Goal: Use online tool/utility: Utilize a website feature to perform a specific function

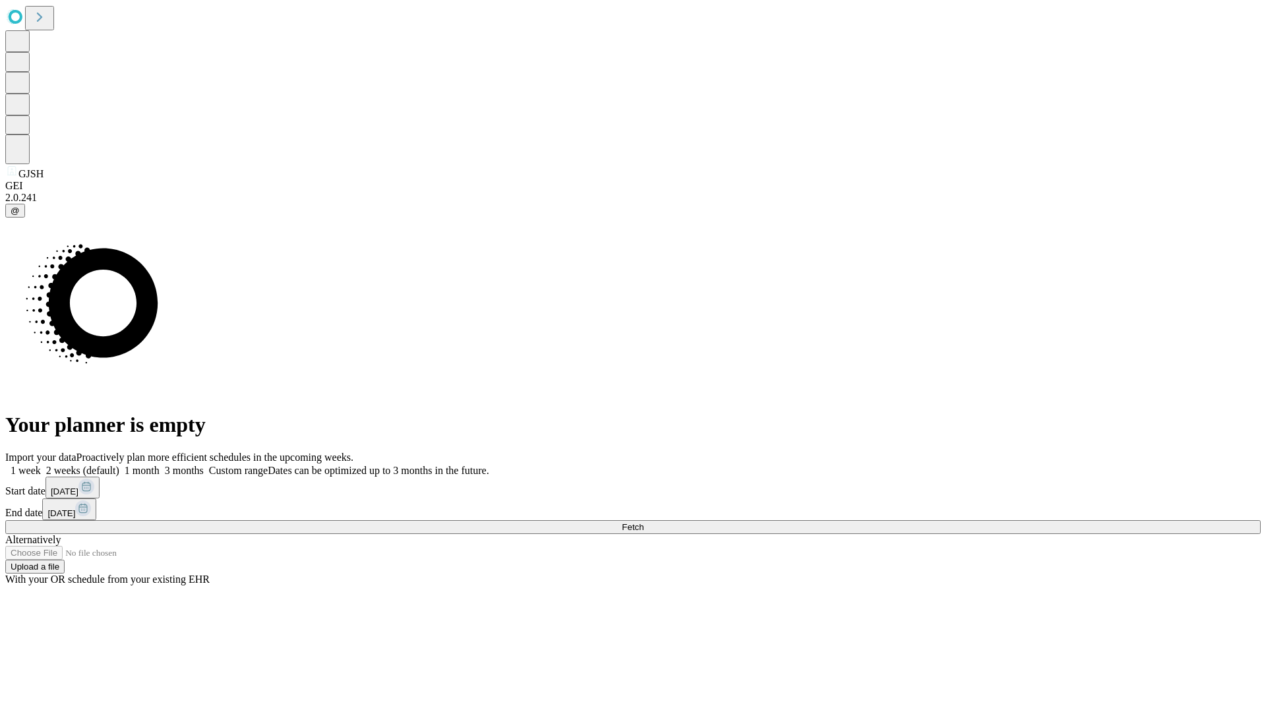
click at [119, 465] on label "2 weeks (default)" at bounding box center [80, 470] width 78 height 11
click at [644, 522] on span "Fetch" at bounding box center [633, 527] width 22 height 10
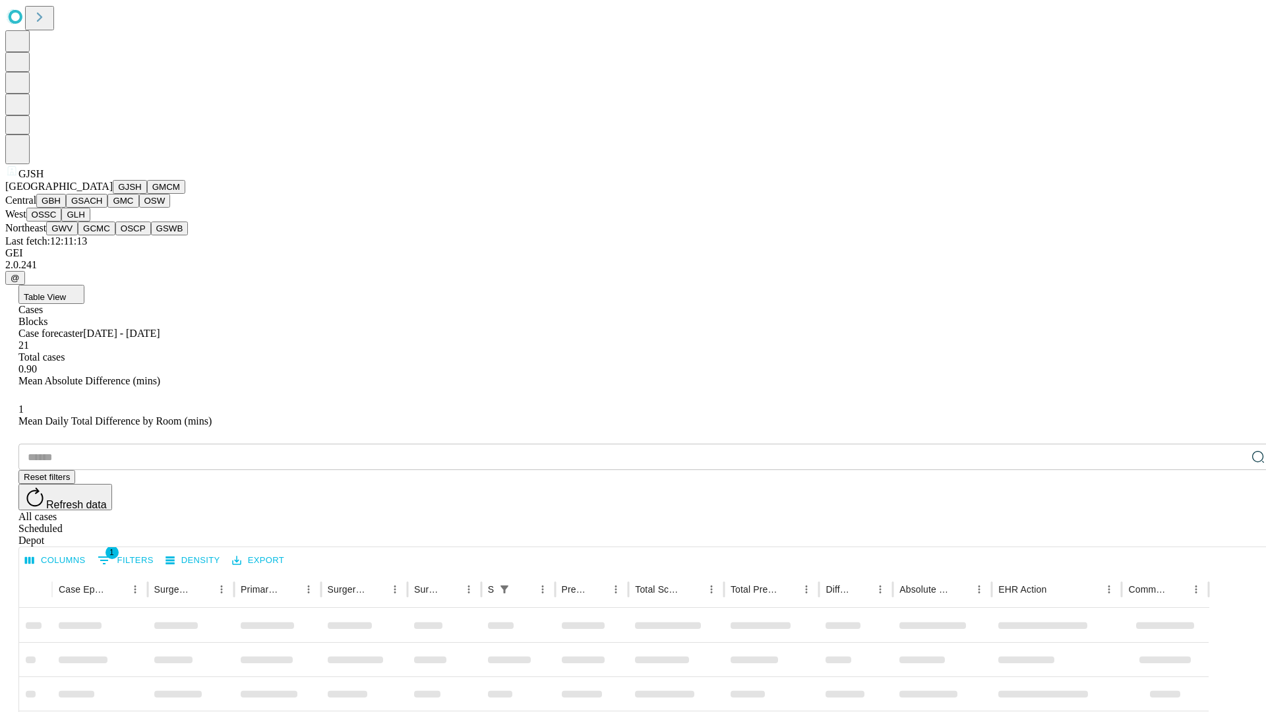
click at [147, 194] on button "GMCM" at bounding box center [166, 187] width 38 height 14
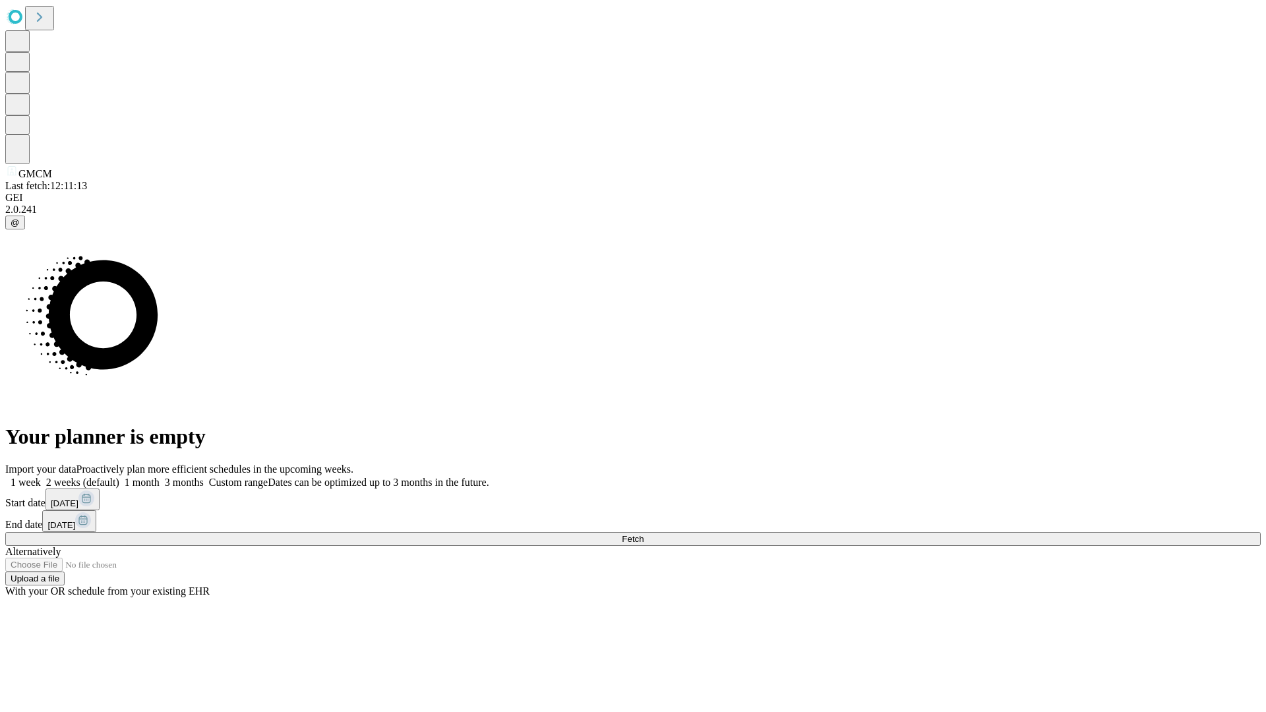
click at [119, 477] on label "2 weeks (default)" at bounding box center [80, 482] width 78 height 11
click at [644, 534] on span "Fetch" at bounding box center [633, 539] width 22 height 10
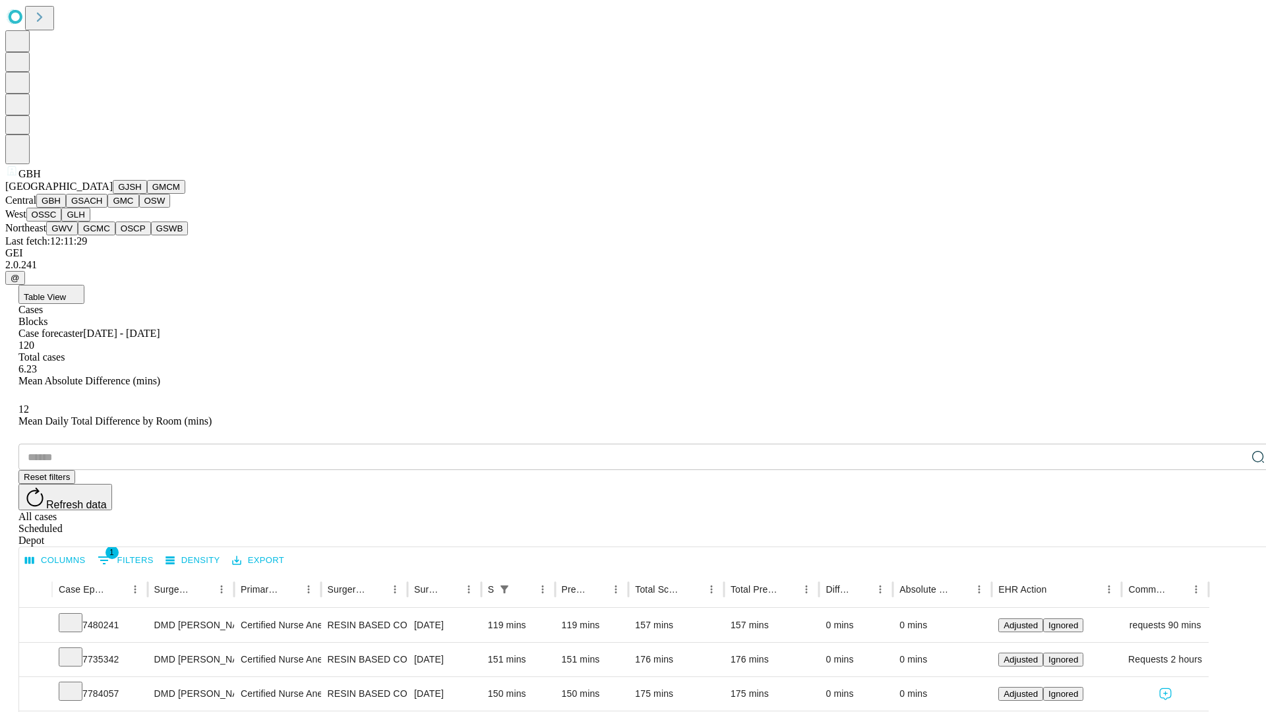
click at [102, 208] on button "GSACH" at bounding box center [87, 201] width 42 height 14
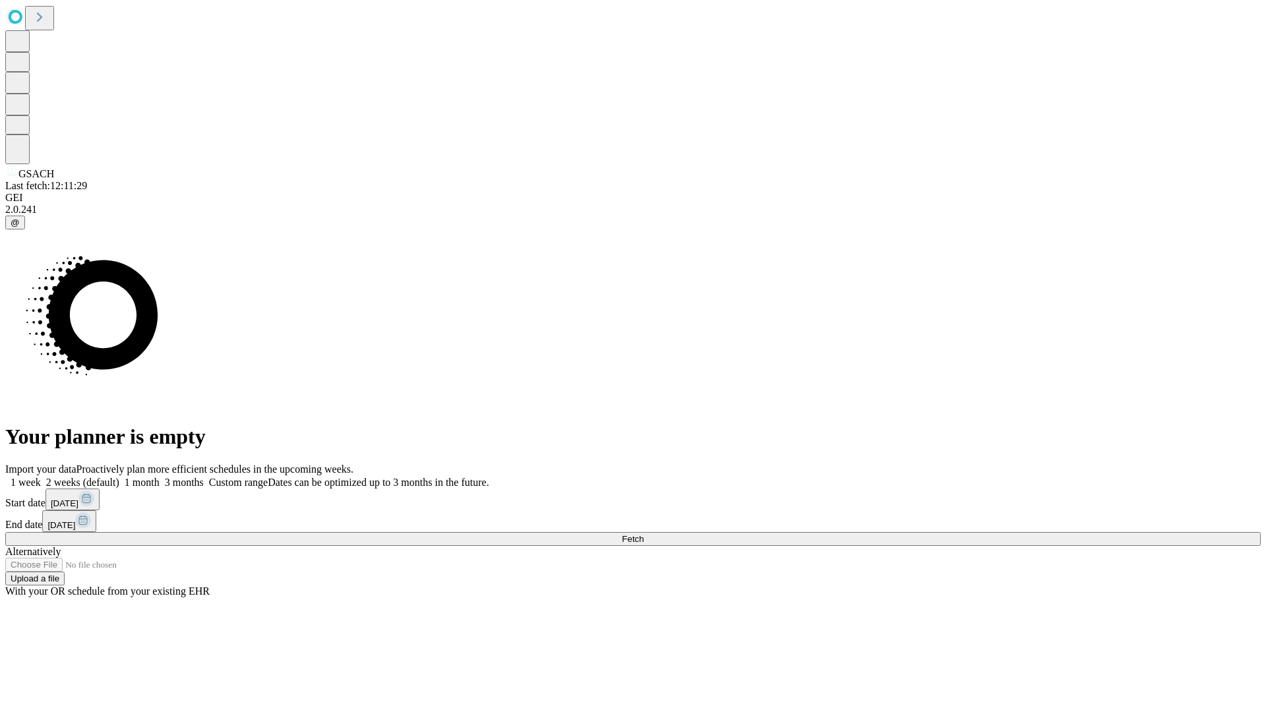
click at [119, 477] on label "2 weeks (default)" at bounding box center [80, 482] width 78 height 11
click at [644, 534] on span "Fetch" at bounding box center [633, 539] width 22 height 10
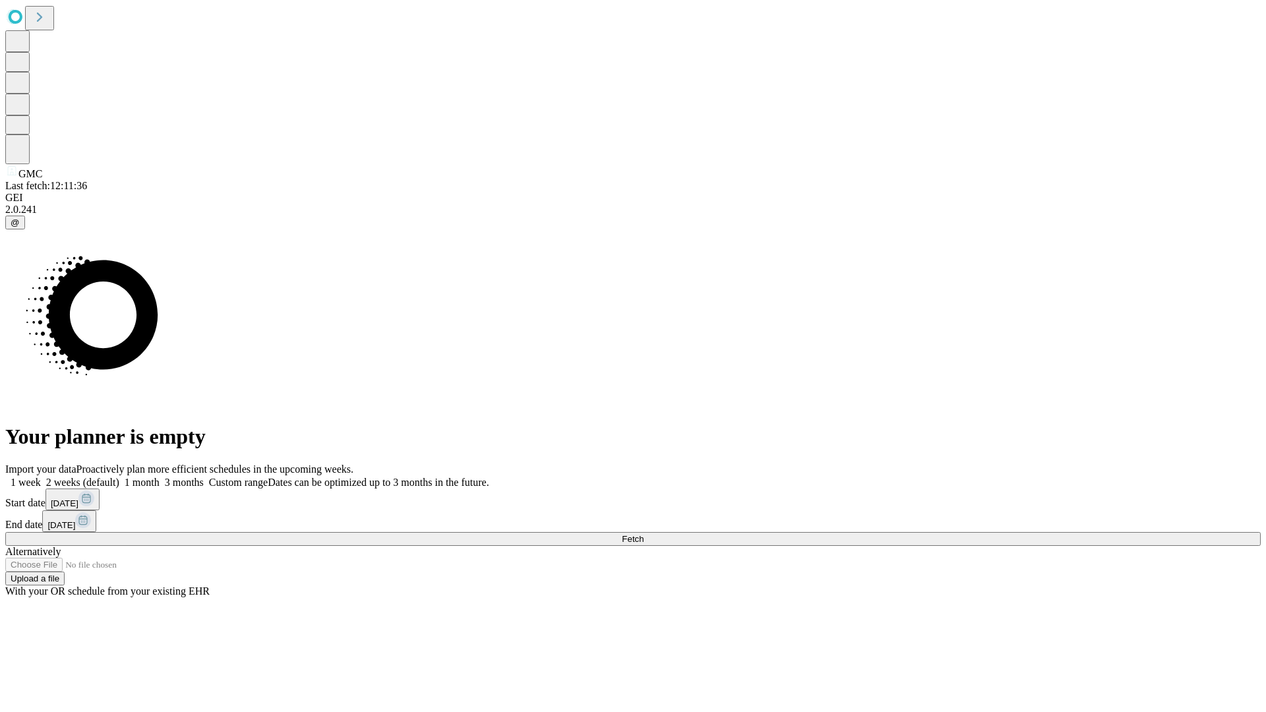
click at [119, 477] on label "2 weeks (default)" at bounding box center [80, 482] width 78 height 11
click at [644, 534] on span "Fetch" at bounding box center [633, 539] width 22 height 10
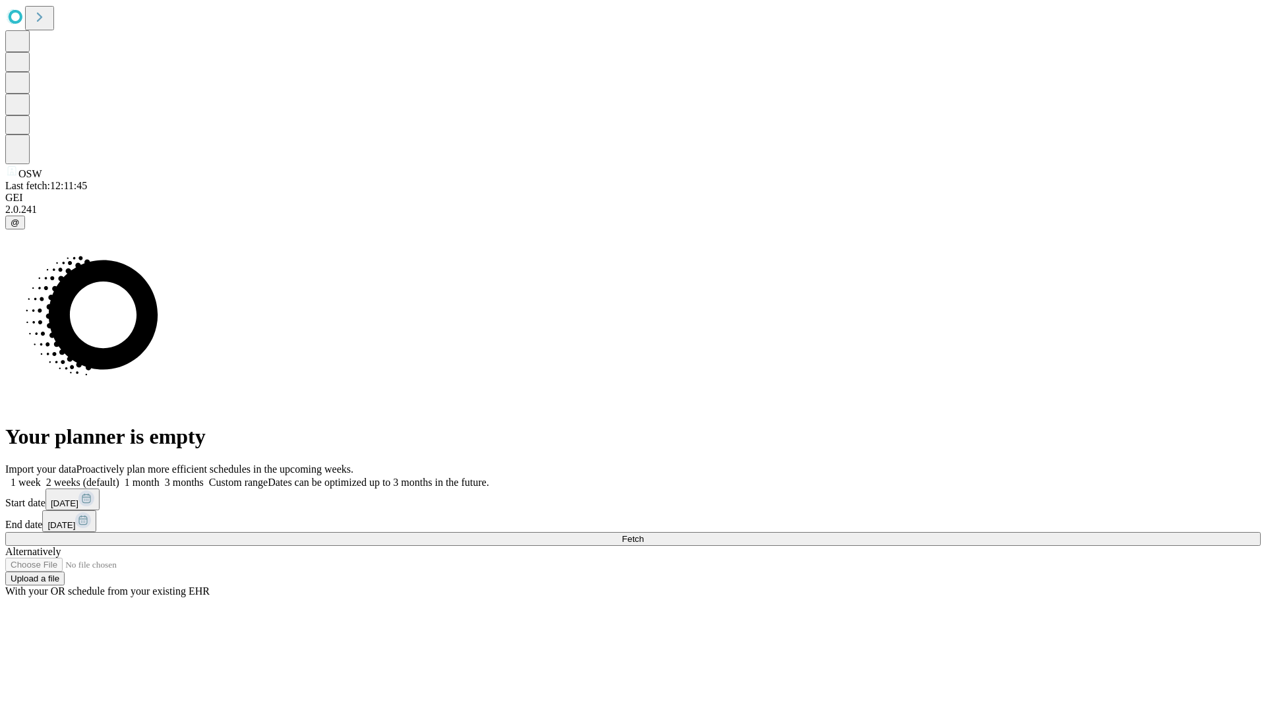
click at [644, 534] on span "Fetch" at bounding box center [633, 539] width 22 height 10
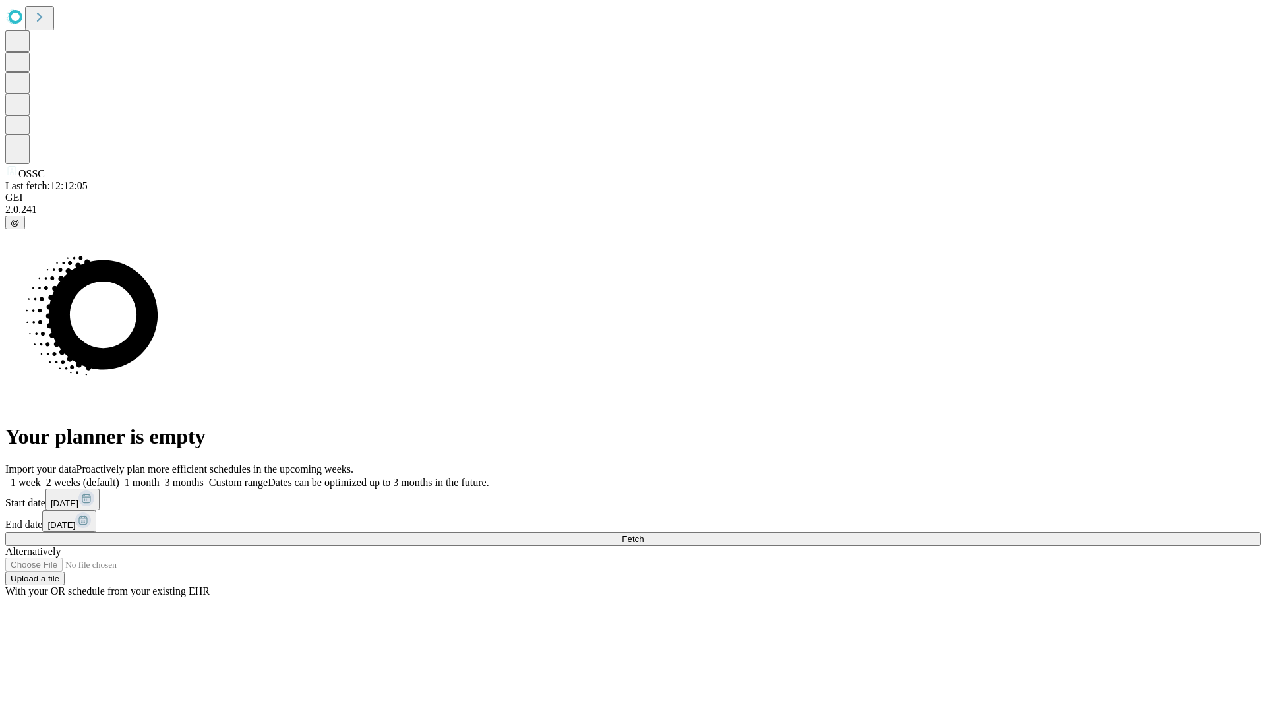
click at [119, 477] on label "2 weeks (default)" at bounding box center [80, 482] width 78 height 11
click at [644, 534] on span "Fetch" at bounding box center [633, 539] width 22 height 10
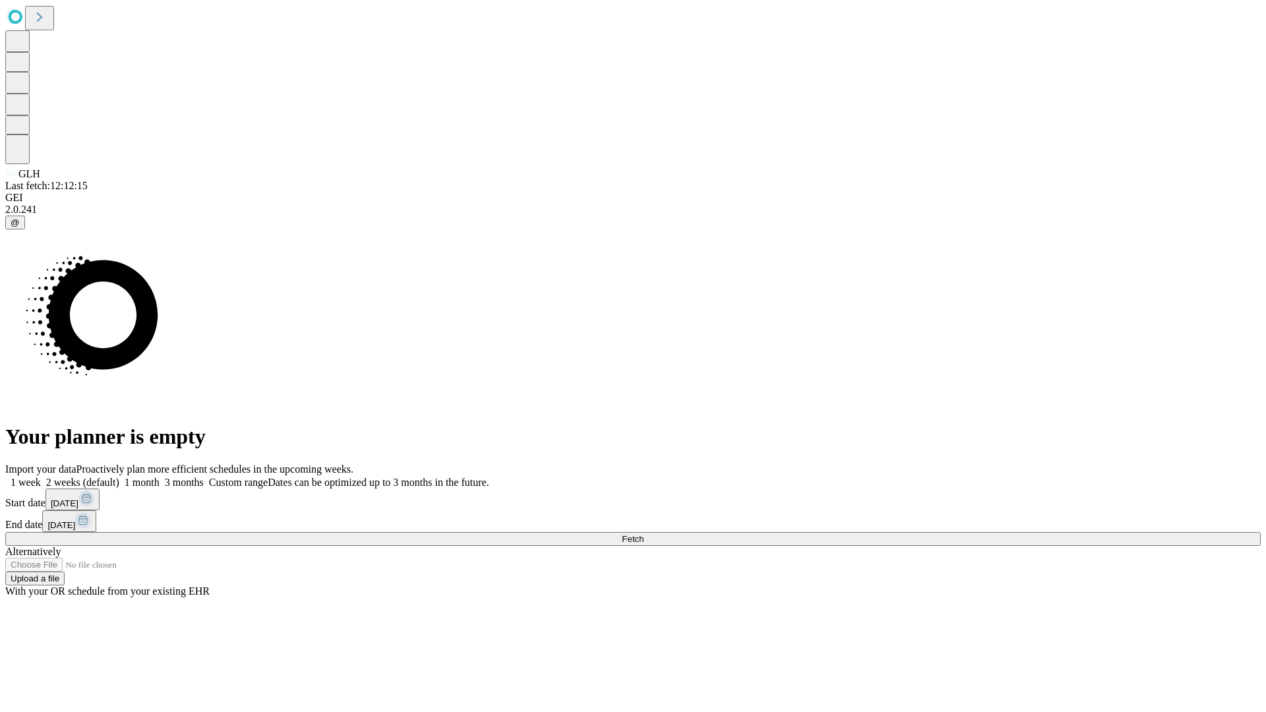
click at [119, 477] on label "2 weeks (default)" at bounding box center [80, 482] width 78 height 11
click at [644, 534] on span "Fetch" at bounding box center [633, 539] width 22 height 10
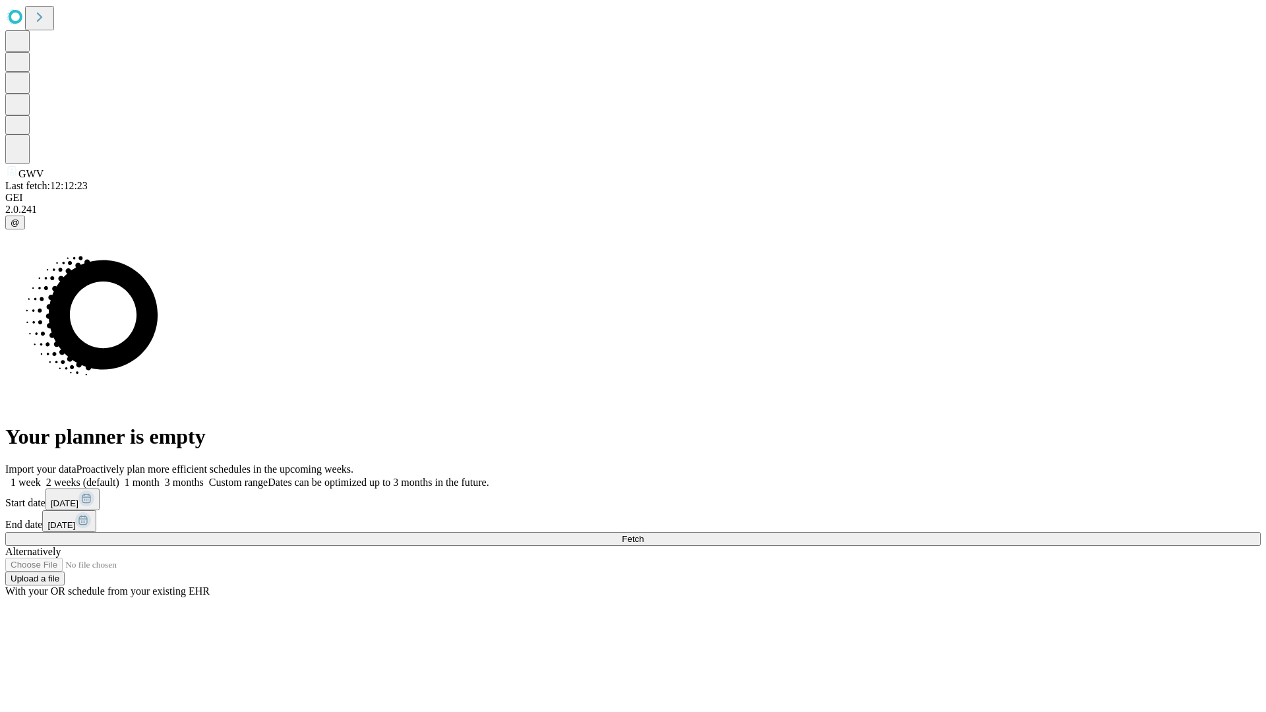
click at [119, 477] on label "2 weeks (default)" at bounding box center [80, 482] width 78 height 11
click at [644, 534] on span "Fetch" at bounding box center [633, 539] width 22 height 10
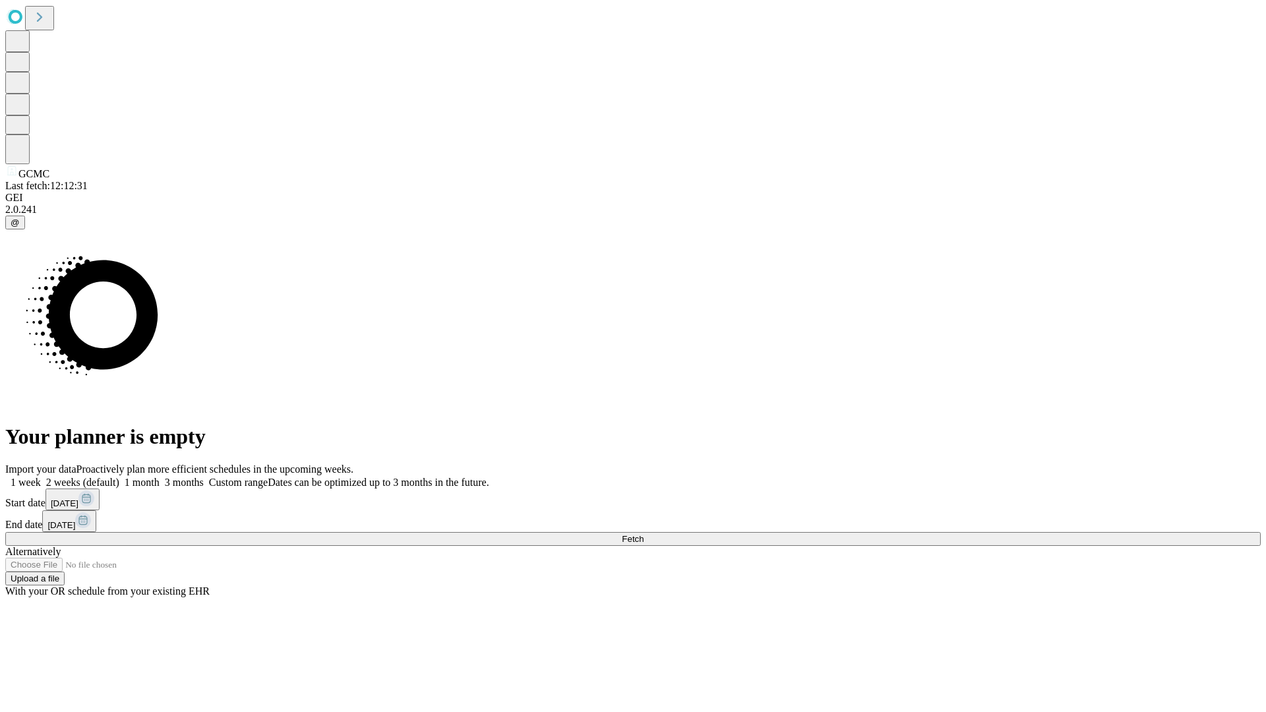
click at [119, 477] on label "2 weeks (default)" at bounding box center [80, 482] width 78 height 11
click at [644, 534] on span "Fetch" at bounding box center [633, 539] width 22 height 10
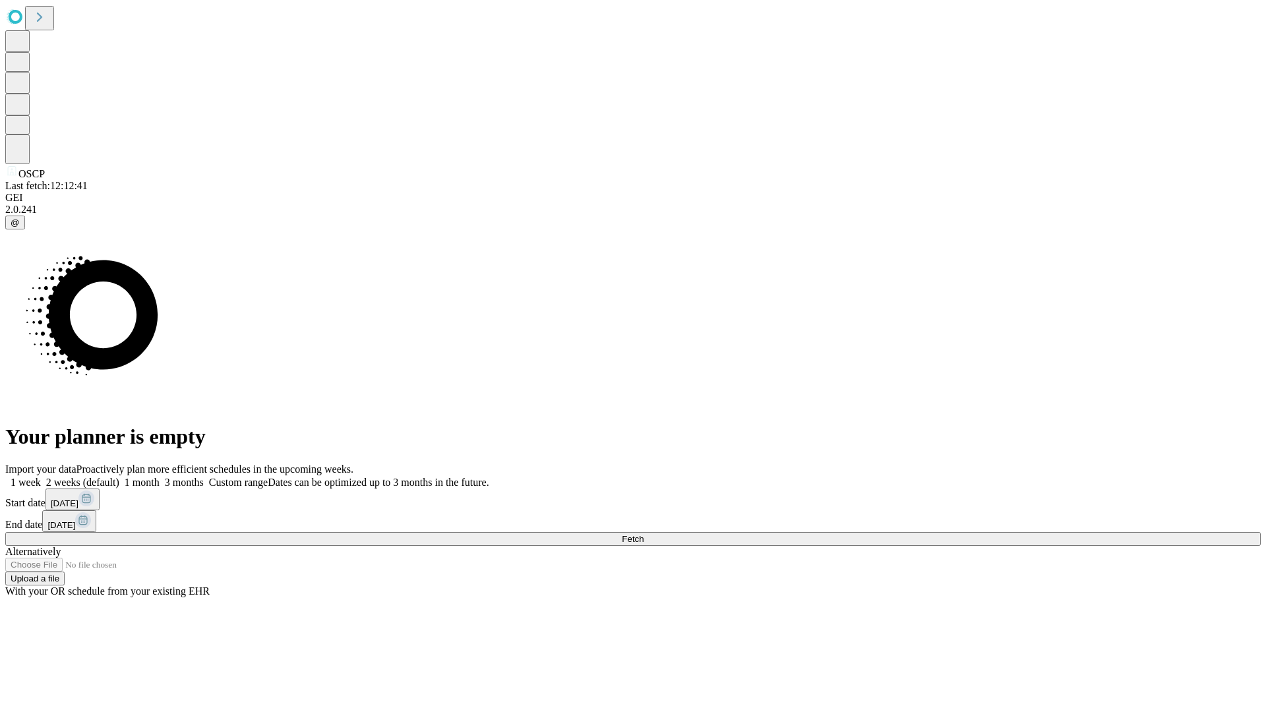
click at [119, 477] on label "2 weeks (default)" at bounding box center [80, 482] width 78 height 11
click at [644, 534] on span "Fetch" at bounding box center [633, 539] width 22 height 10
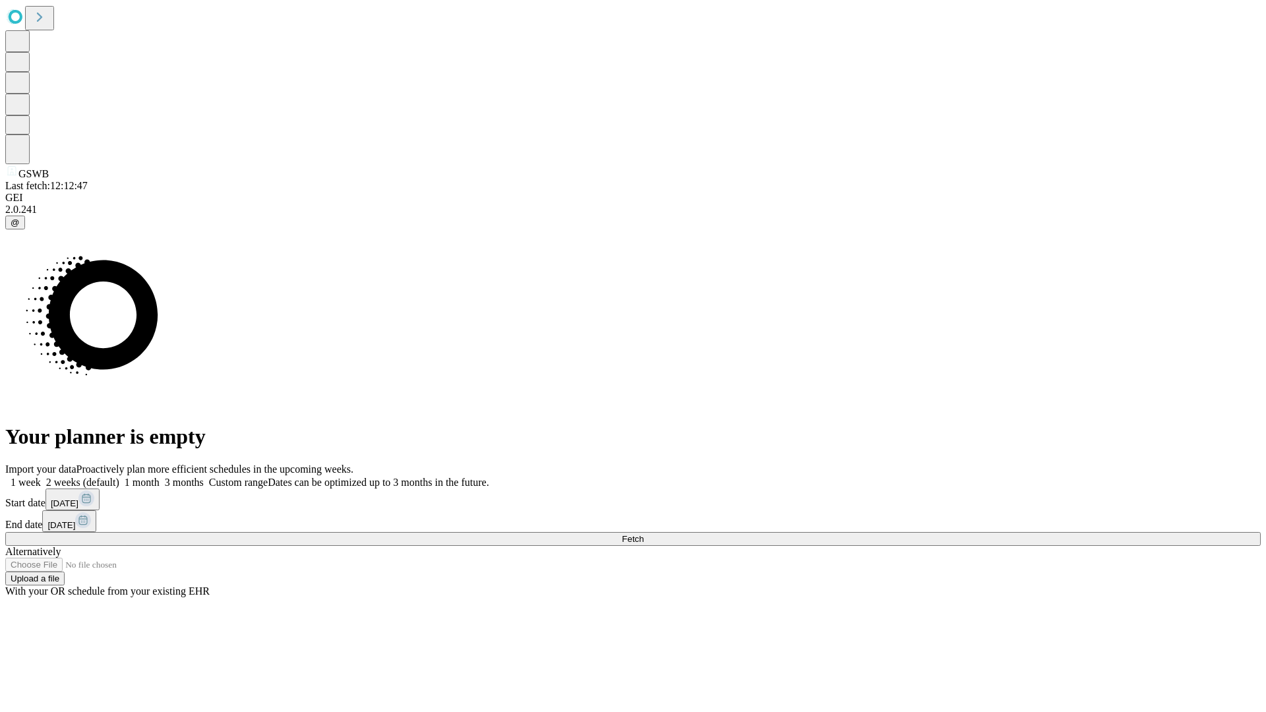
click at [119, 477] on label "2 weeks (default)" at bounding box center [80, 482] width 78 height 11
click at [644, 534] on span "Fetch" at bounding box center [633, 539] width 22 height 10
